Goal: Transaction & Acquisition: Download file/media

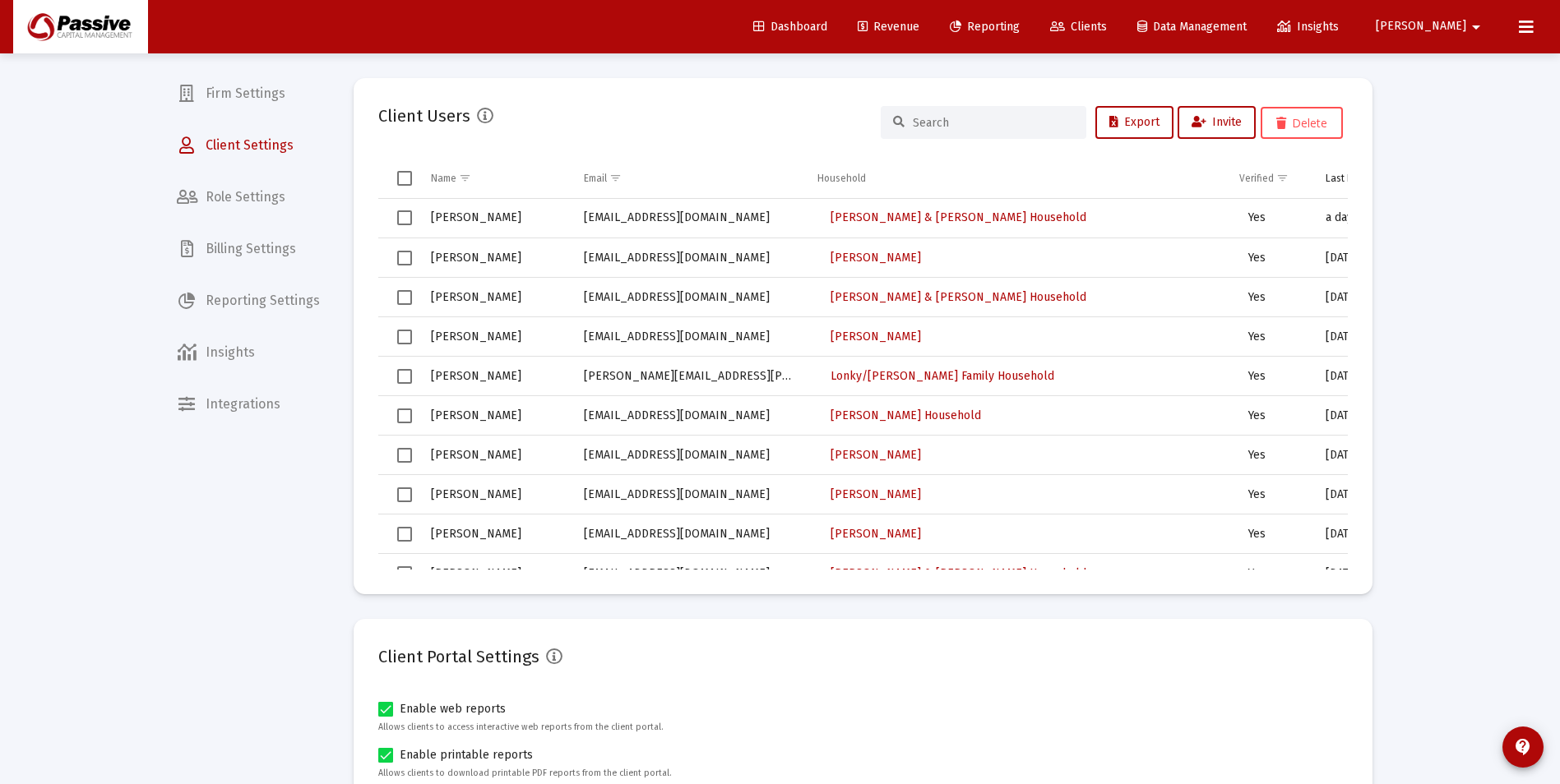
scroll to position [657, 190]
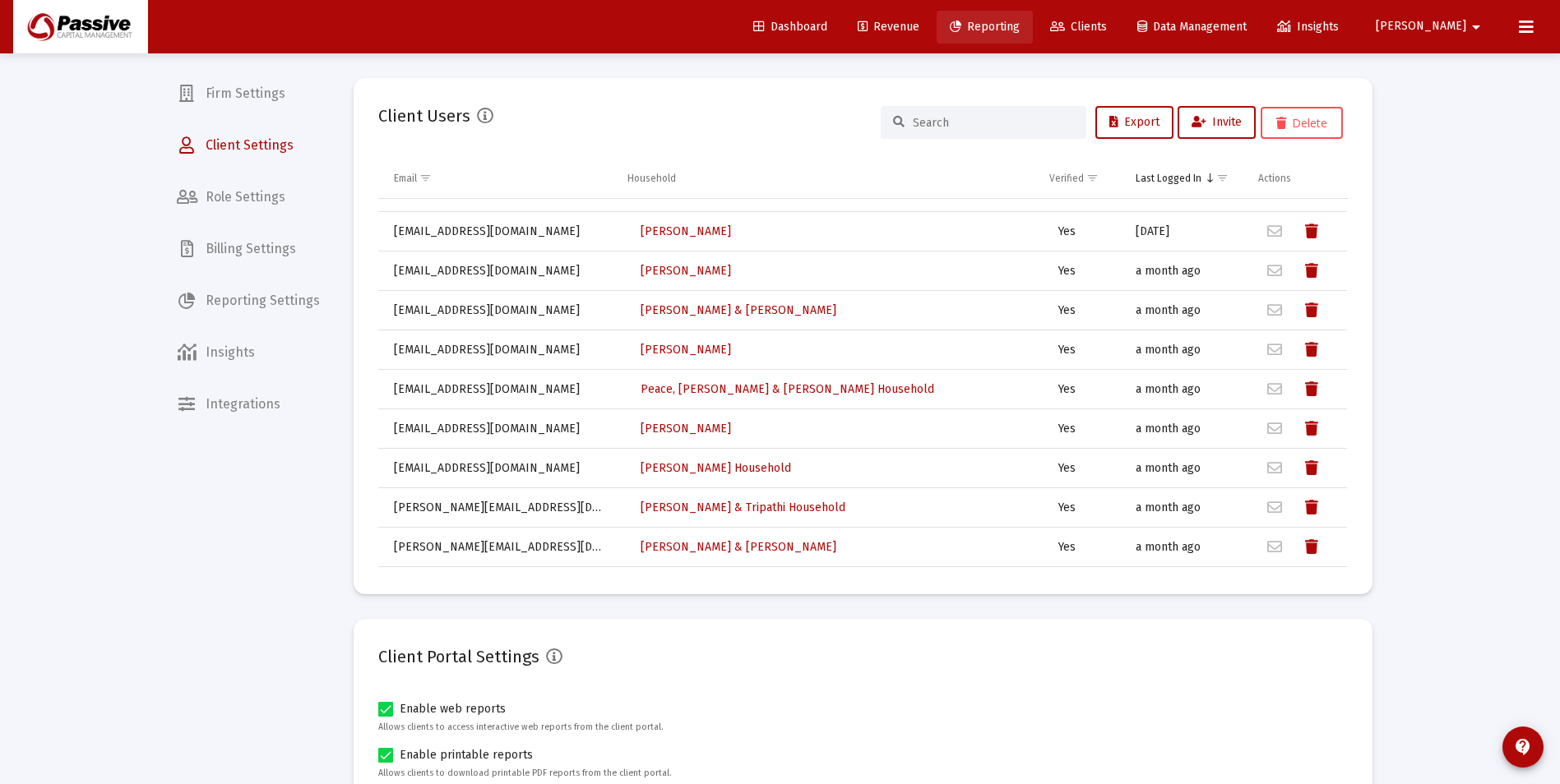
click at [1020, 24] on span "Reporting" at bounding box center [985, 26] width 70 height 14
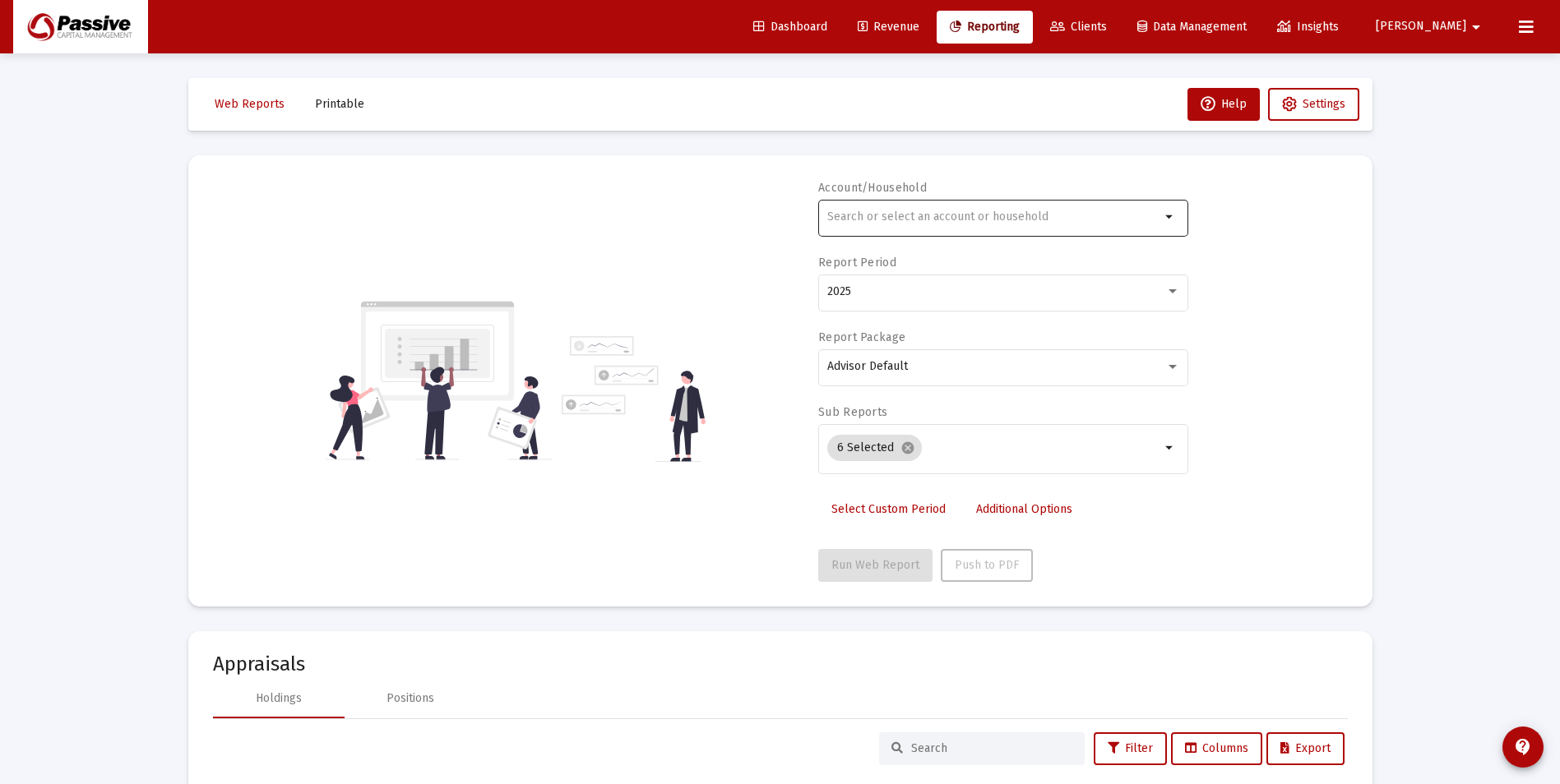
click at [962, 219] on input "text" at bounding box center [994, 217] width 334 height 13
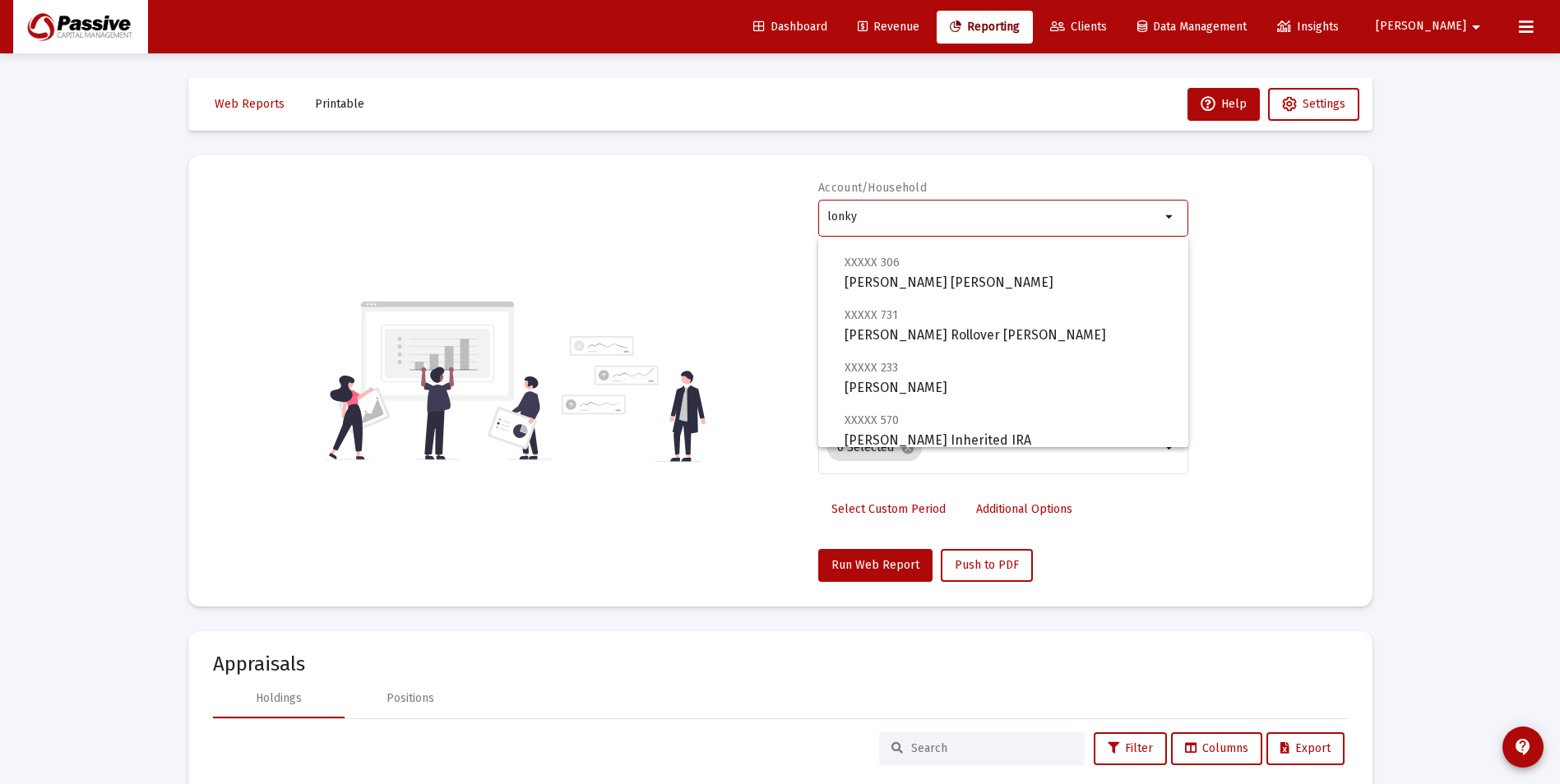
scroll to position [224, 0]
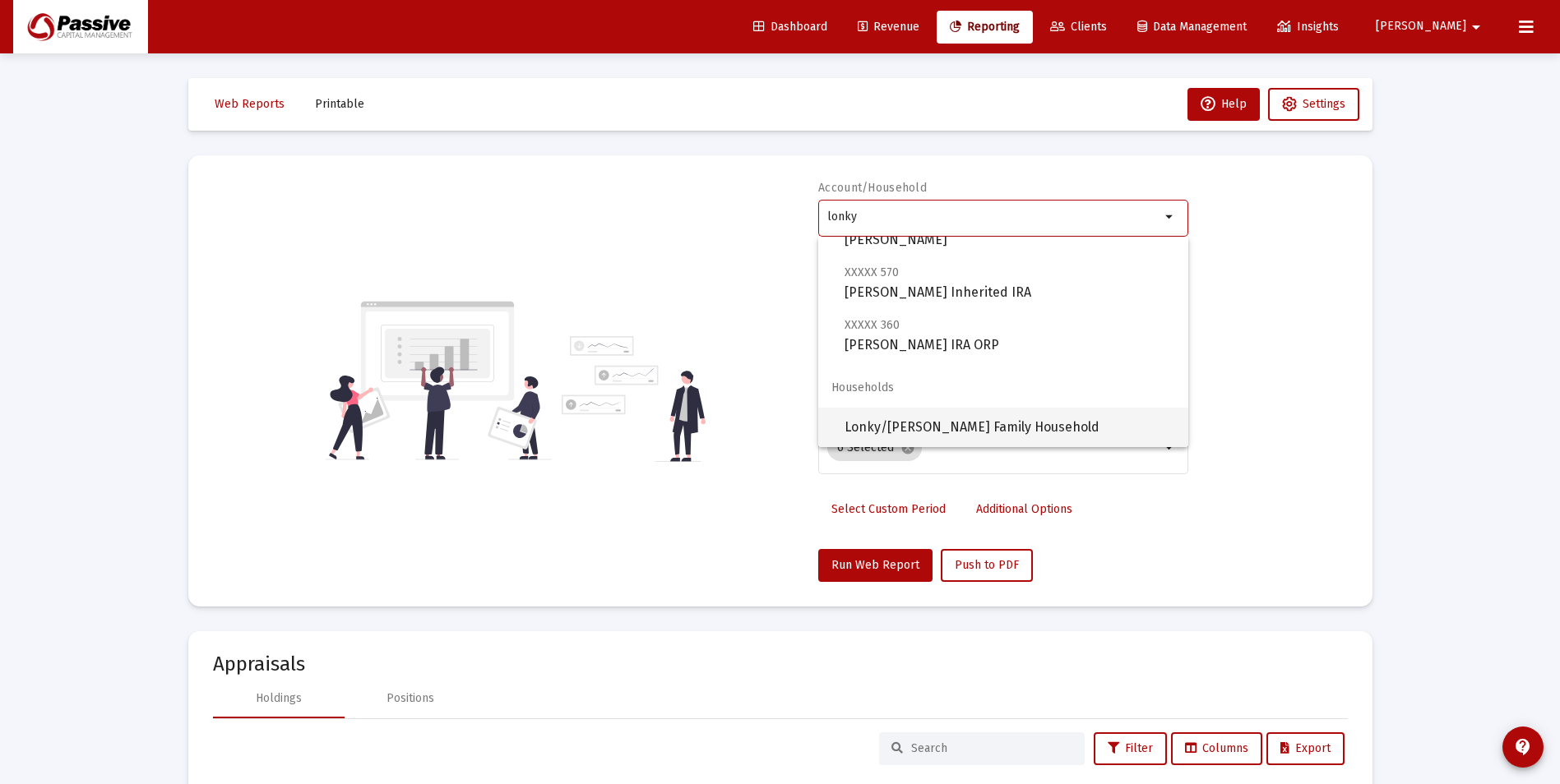
click at [975, 424] on span "Lonky/[PERSON_NAME] Family Household" at bounding box center [1010, 428] width 331 height 40
type input "Lonky/[PERSON_NAME] Family Household"
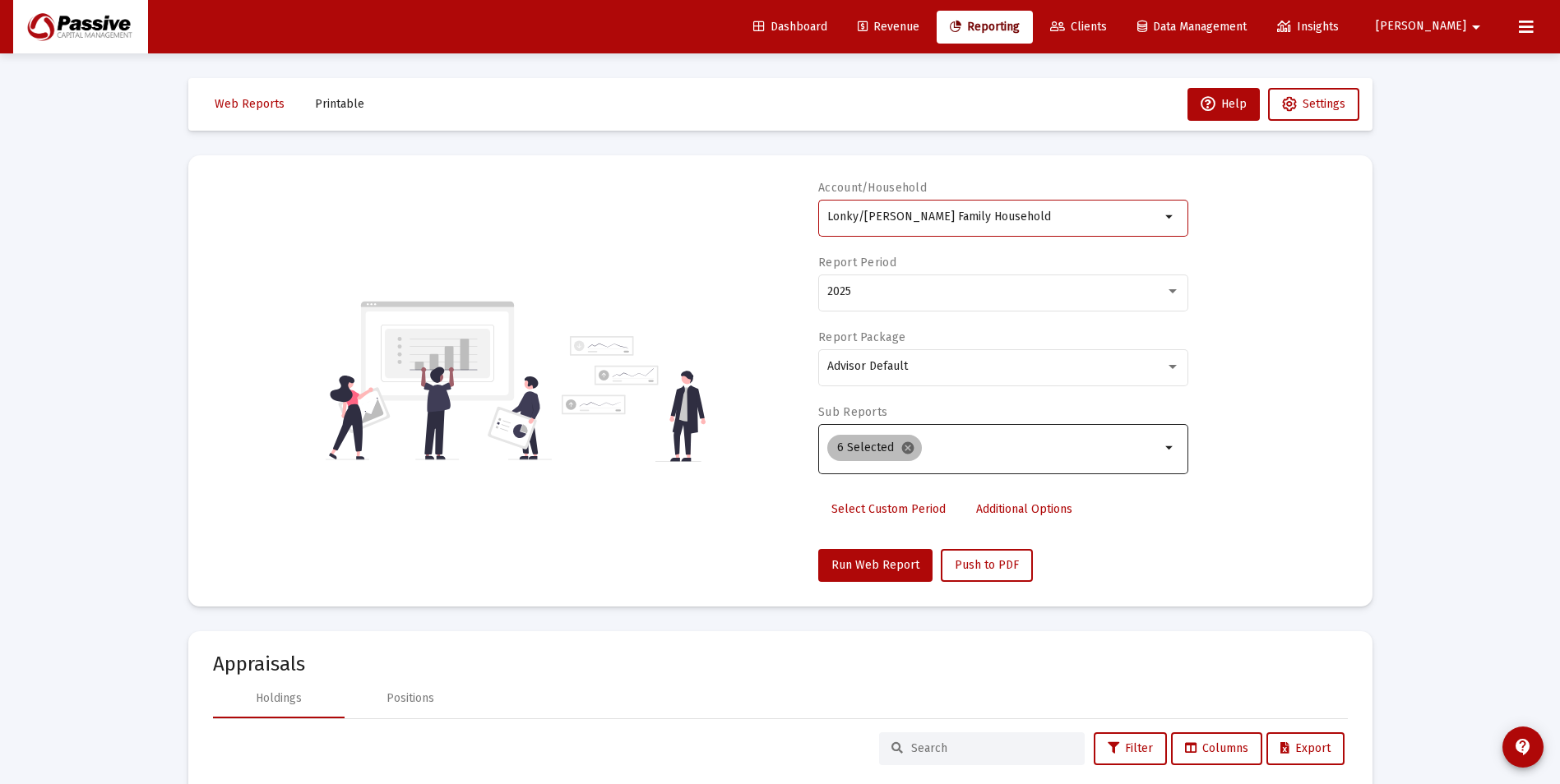
click at [906, 453] on mat-icon "cancel" at bounding box center [908, 449] width 15 height 15
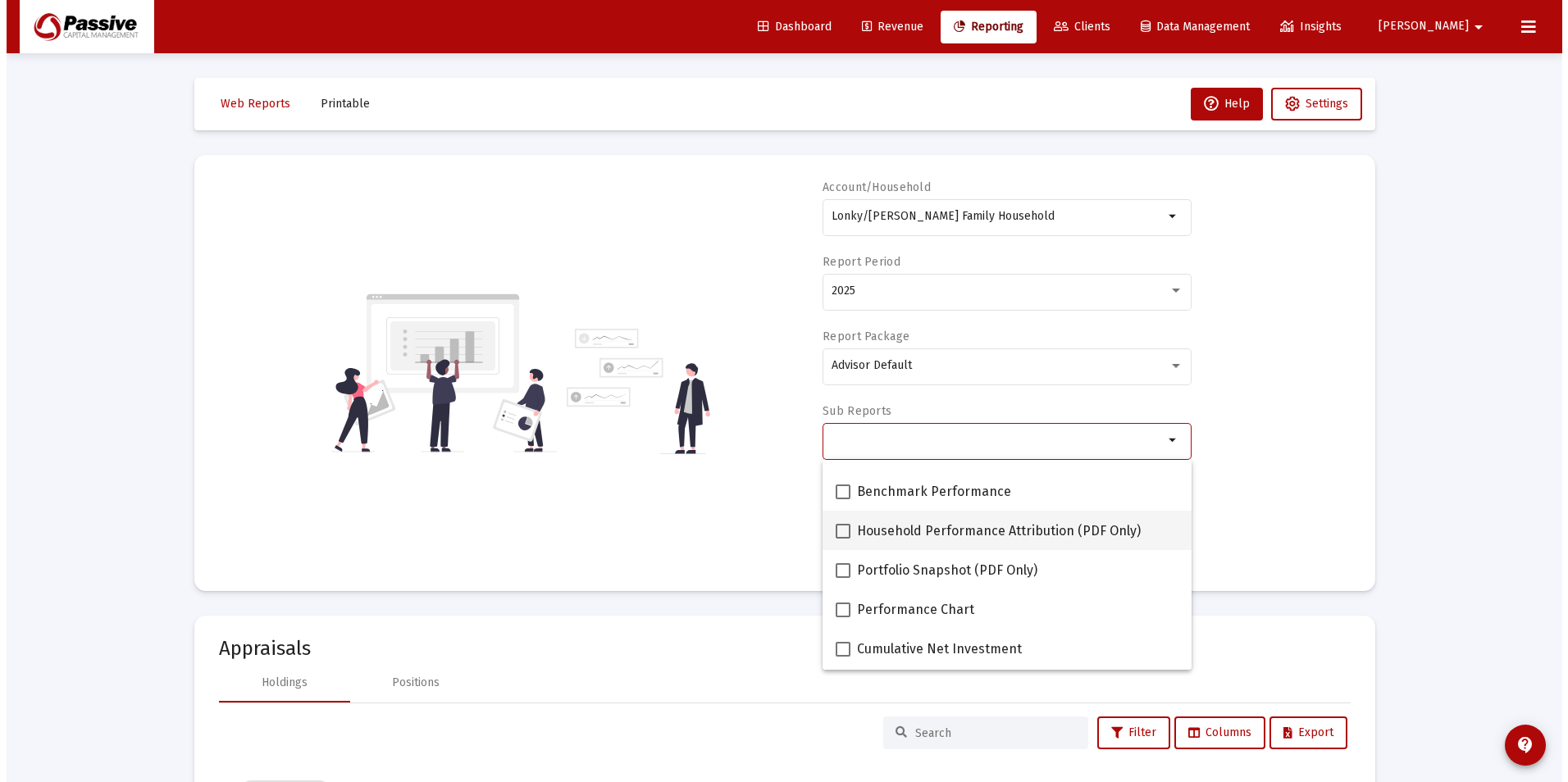
scroll to position [82, 0]
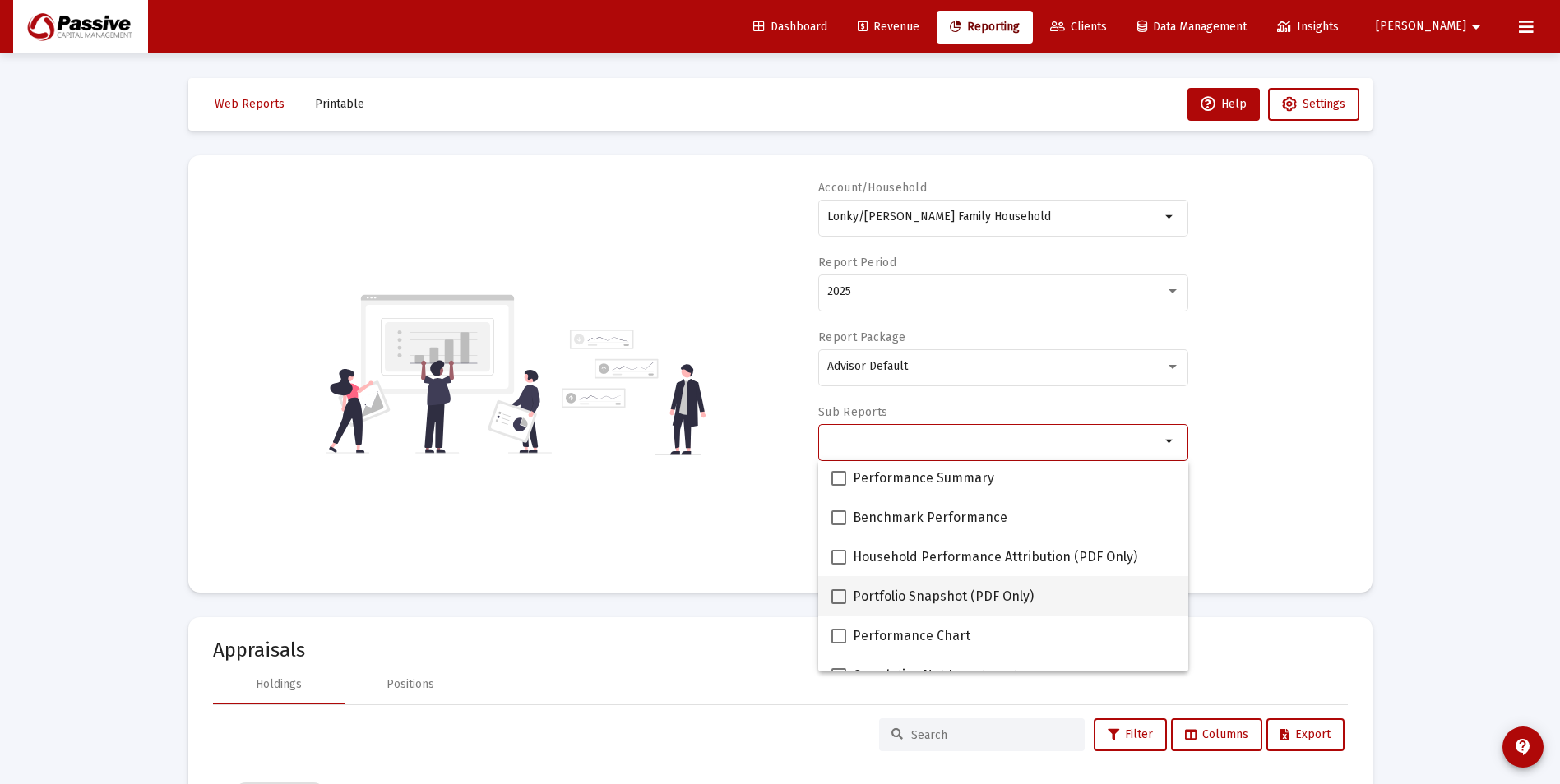
click at [842, 595] on span at bounding box center [839, 597] width 15 height 15
click at [839, 605] on input "Portfolio Snapshot (PDF Only)" at bounding box center [838, 605] width 1 height 1
checkbox input "true"
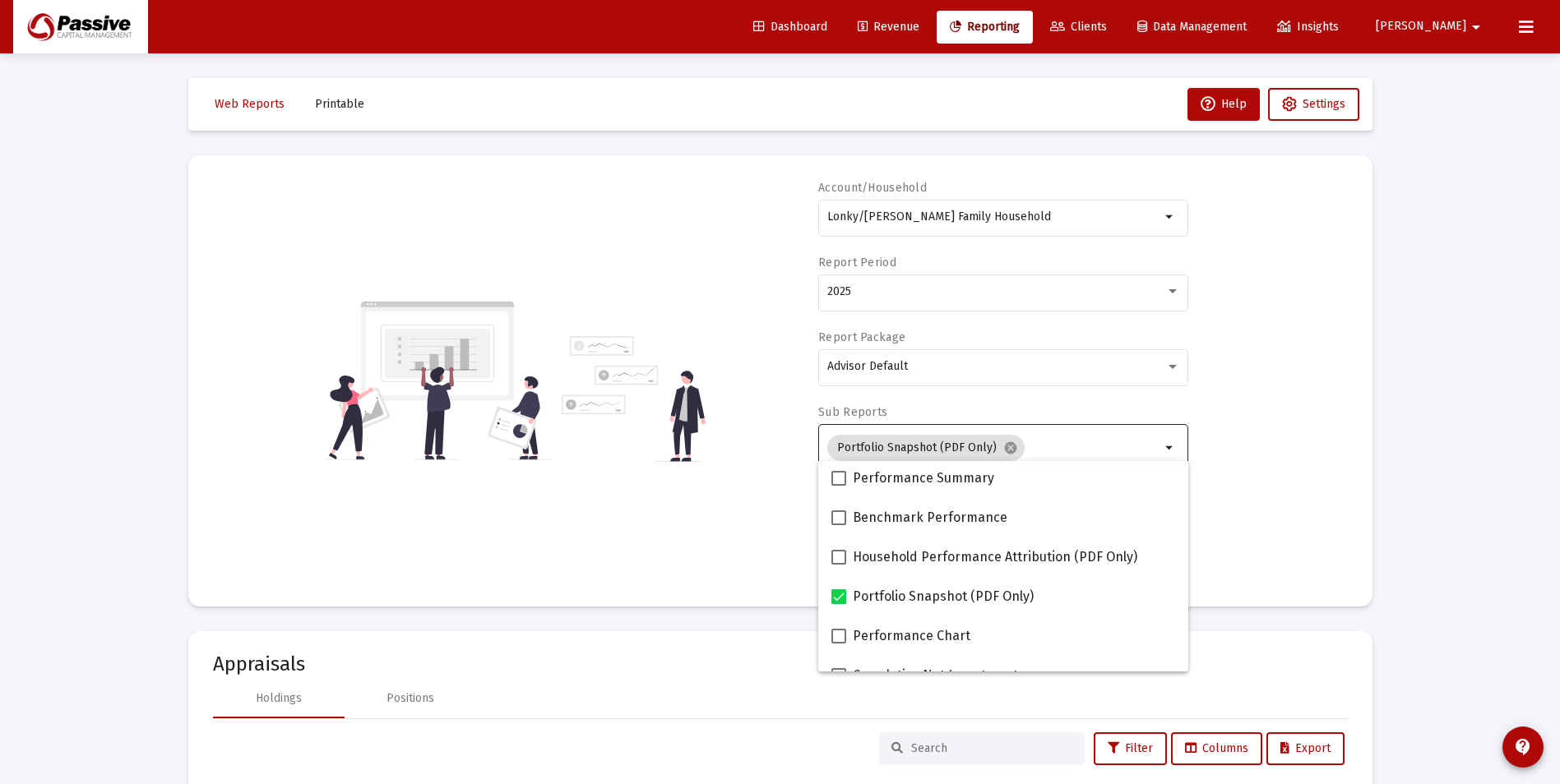
click at [1324, 493] on div "Account/Household Lonky/[PERSON_NAME] Family Household arrow_drop_down Report P…" at bounding box center [780, 382] width 1135 height 402
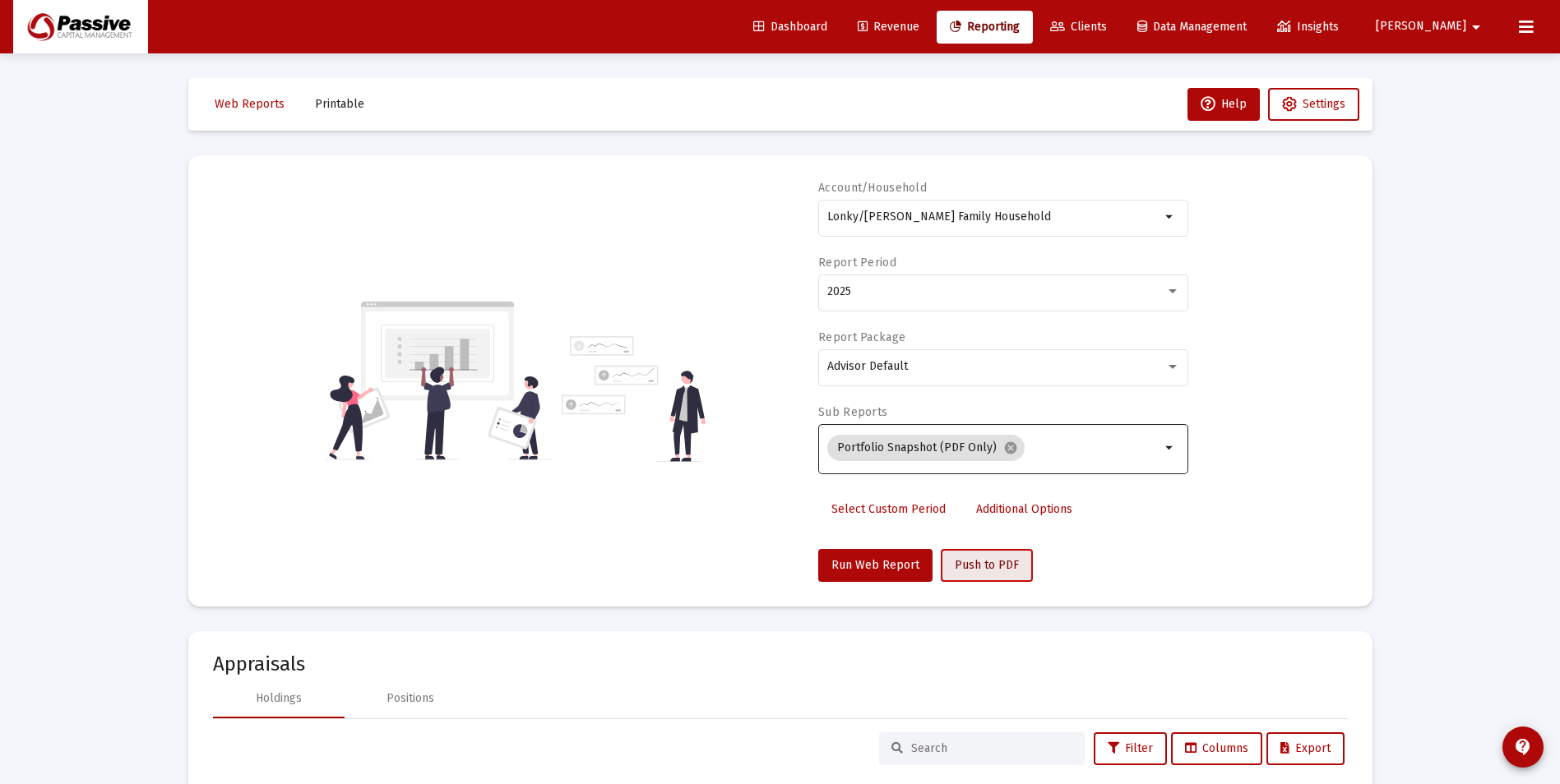
click at [982, 571] on span "Push to PDF" at bounding box center [987, 565] width 64 height 14
drag, startPoint x: 343, startPoint y: 96, endPoint x: 448, endPoint y: 138, distance: 113.1
click at [343, 96] on button "Printable" at bounding box center [339, 104] width 76 height 33
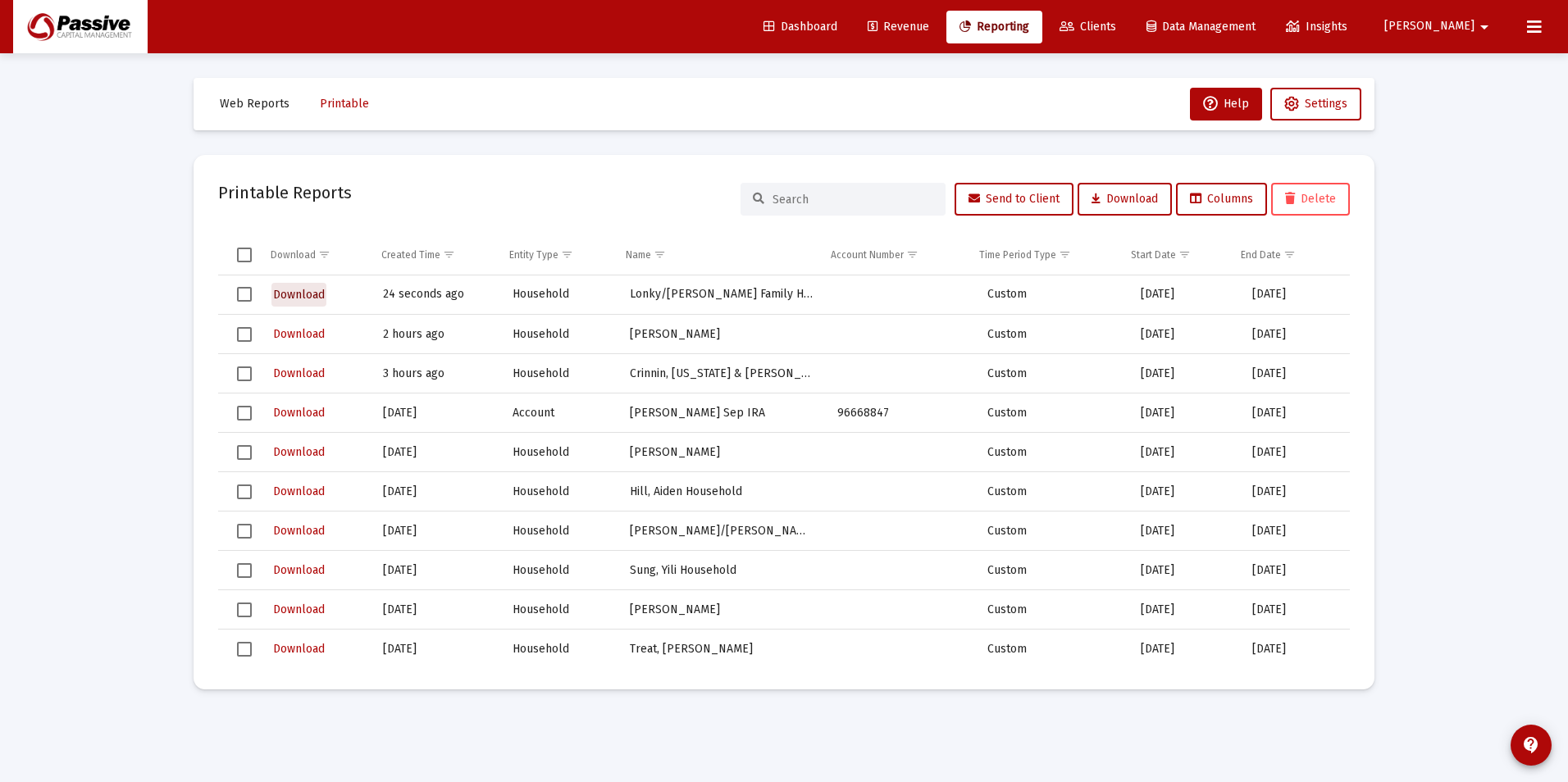
click at [299, 293] on span "Download" at bounding box center [299, 295] width 52 height 14
click at [312, 292] on span "Download" at bounding box center [299, 295] width 52 height 14
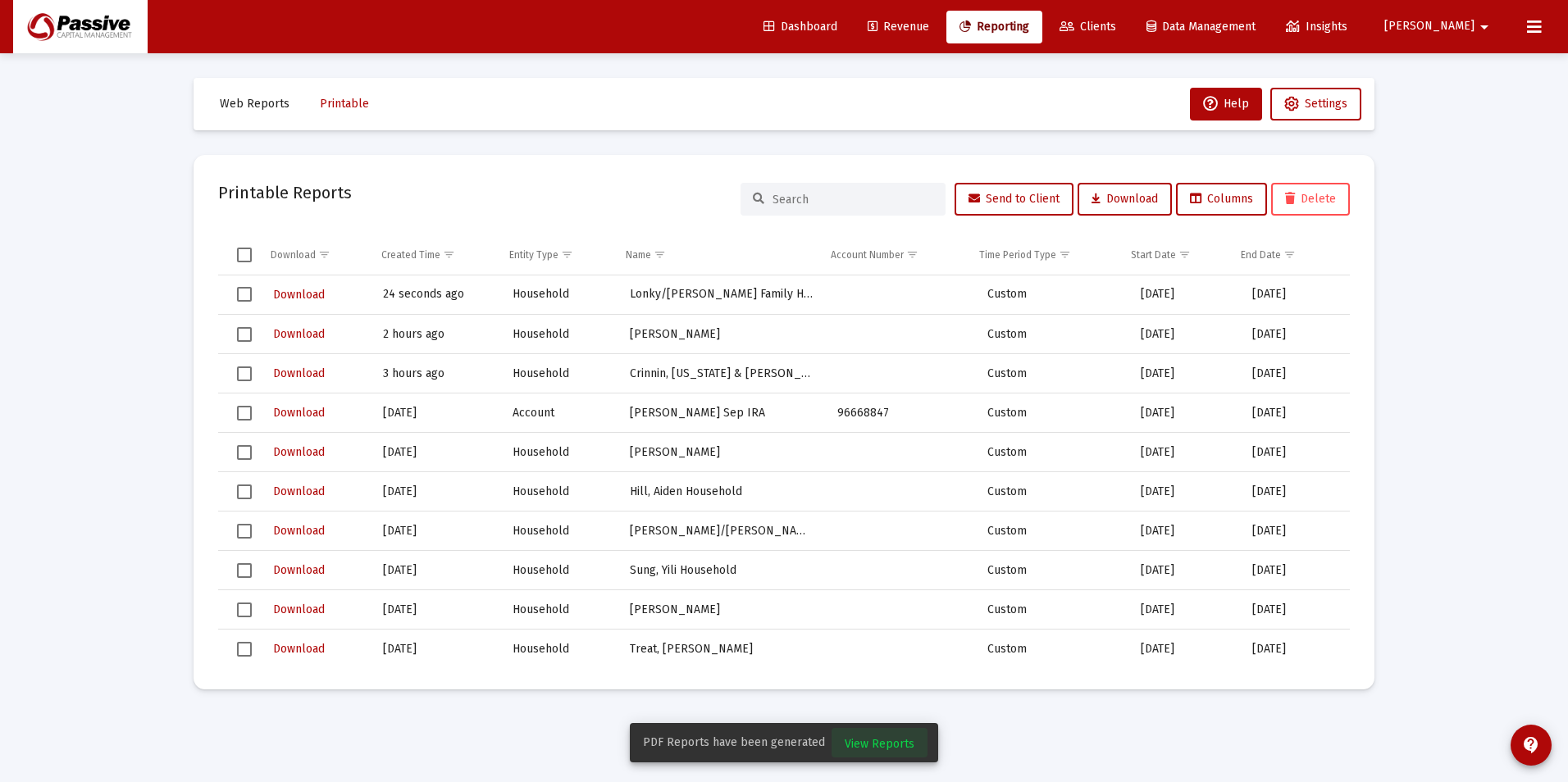
click at [896, 744] on span "View Reports" at bounding box center [880, 744] width 70 height 14
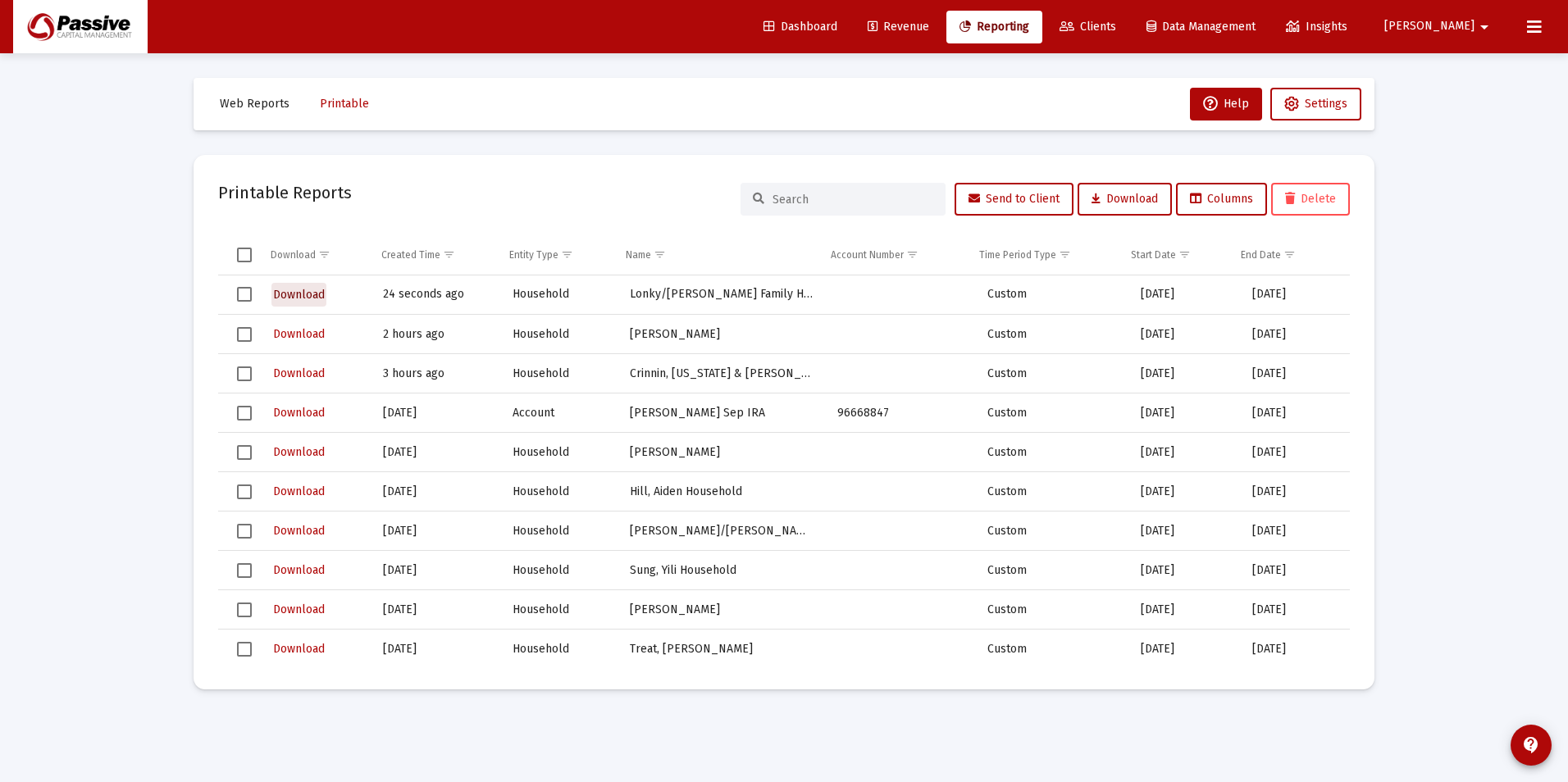
click at [294, 298] on span "Download" at bounding box center [299, 295] width 52 height 14
